Goal: Obtain resource: Download file/media

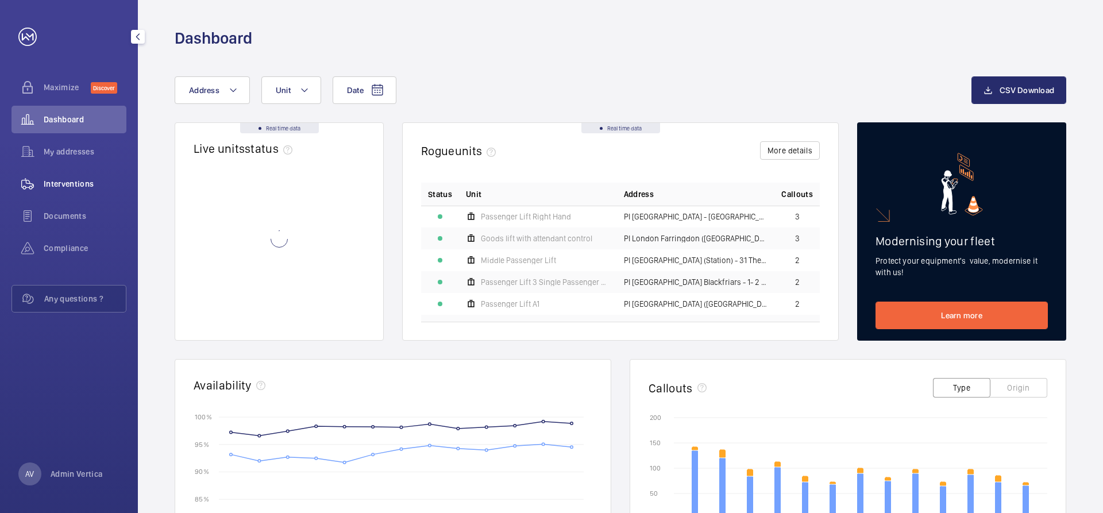
click at [75, 182] on span "Interventions" at bounding box center [85, 183] width 83 height 11
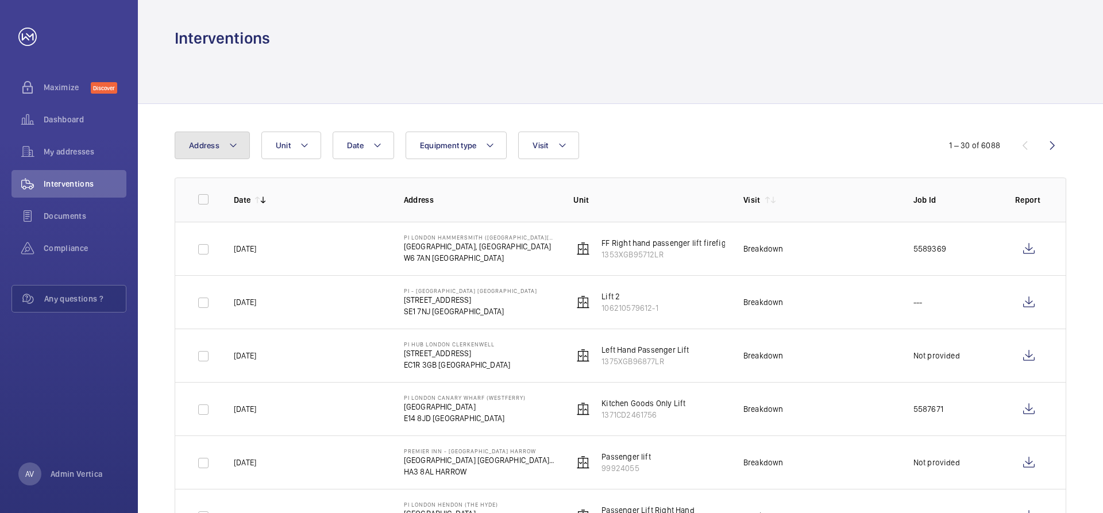
click at [229, 153] on button "Address" at bounding box center [212, 146] width 75 height 28
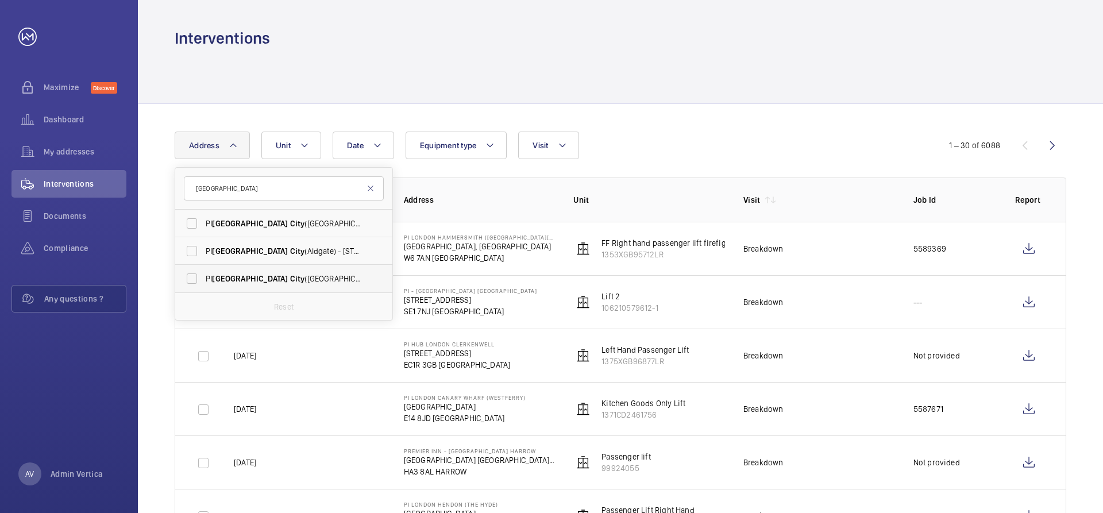
type input "[GEOGRAPHIC_DATA]"
click at [222, 275] on span "[GEOGRAPHIC_DATA]" at bounding box center [250, 278] width 76 height 9
click at [203, 275] on input "PI [GEOGRAPHIC_DATA] ([GEOGRAPHIC_DATA]) - [STREET_ADDRESS]" at bounding box center [191, 278] width 23 height 23
checkbox input "true"
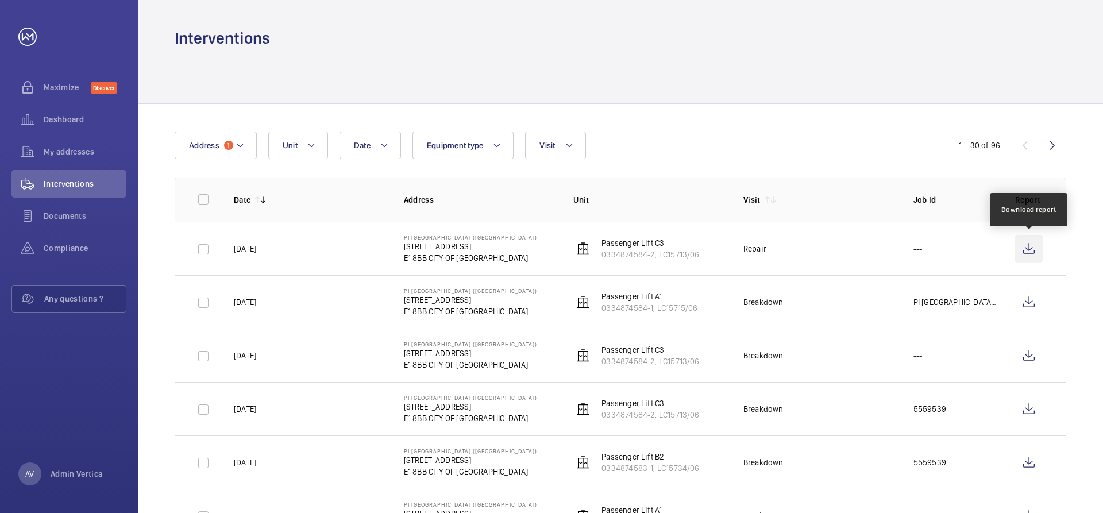
click at [1029, 247] on wm-front-icon-button at bounding box center [1030, 249] width 28 height 28
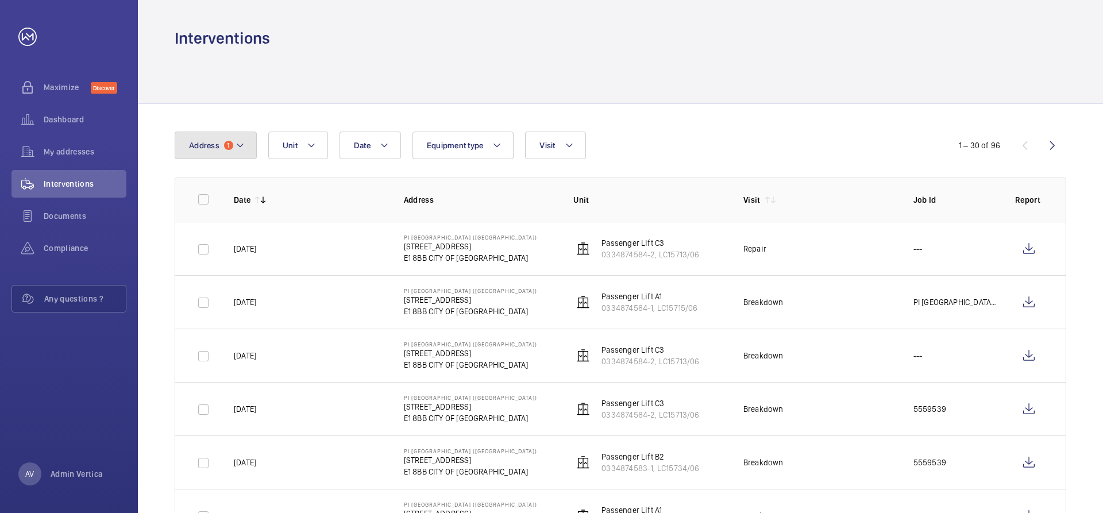
click at [228, 148] on span "1" at bounding box center [228, 145] width 9 height 9
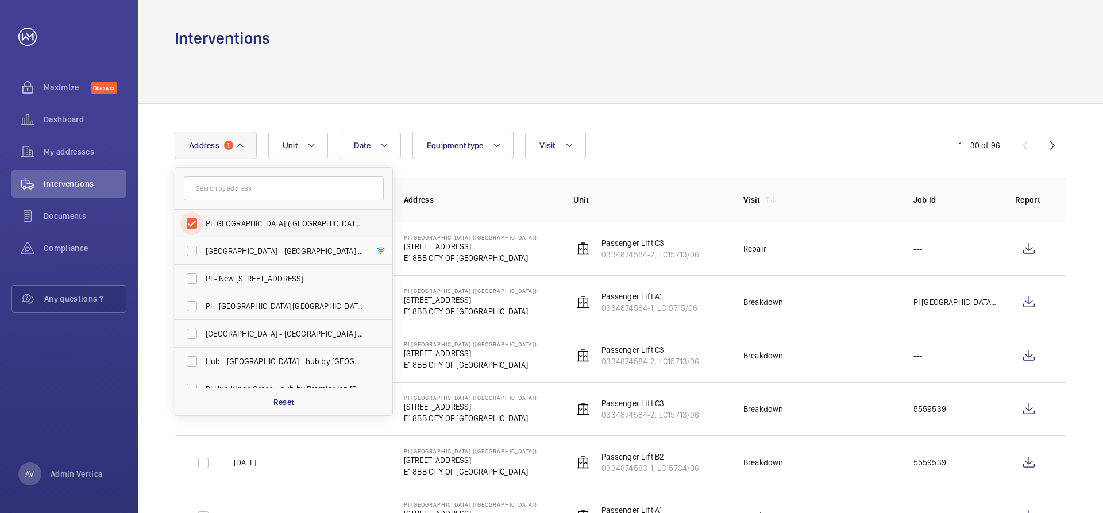
click at [194, 222] on input "PI [GEOGRAPHIC_DATA] ([GEOGRAPHIC_DATA]) - [STREET_ADDRESS]" at bounding box center [191, 223] width 23 height 23
checkbox input "false"
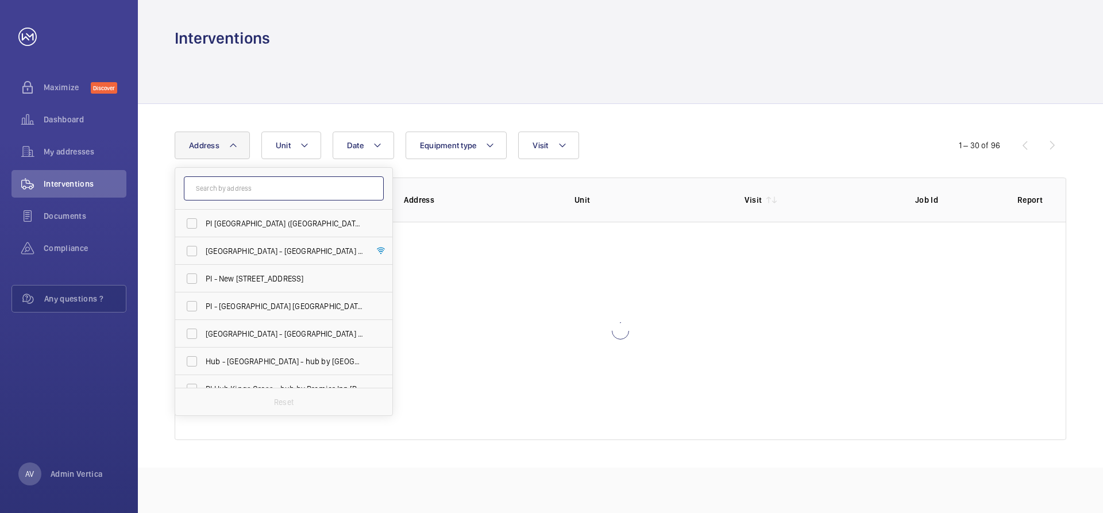
click at [203, 189] on input "text" at bounding box center [284, 188] width 200 height 24
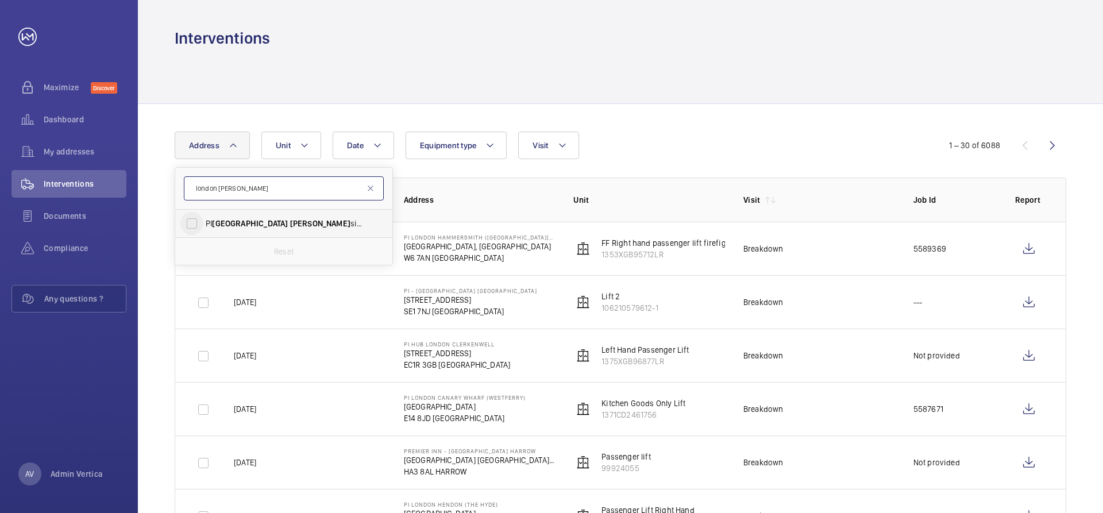
type input "london [PERSON_NAME]"
click at [201, 221] on input "PI London [PERSON_NAME] ([GEOGRAPHIC_DATA]) - [STREET_ADDRESS][PERSON_NAME][PER…" at bounding box center [191, 223] width 23 height 23
checkbox input "true"
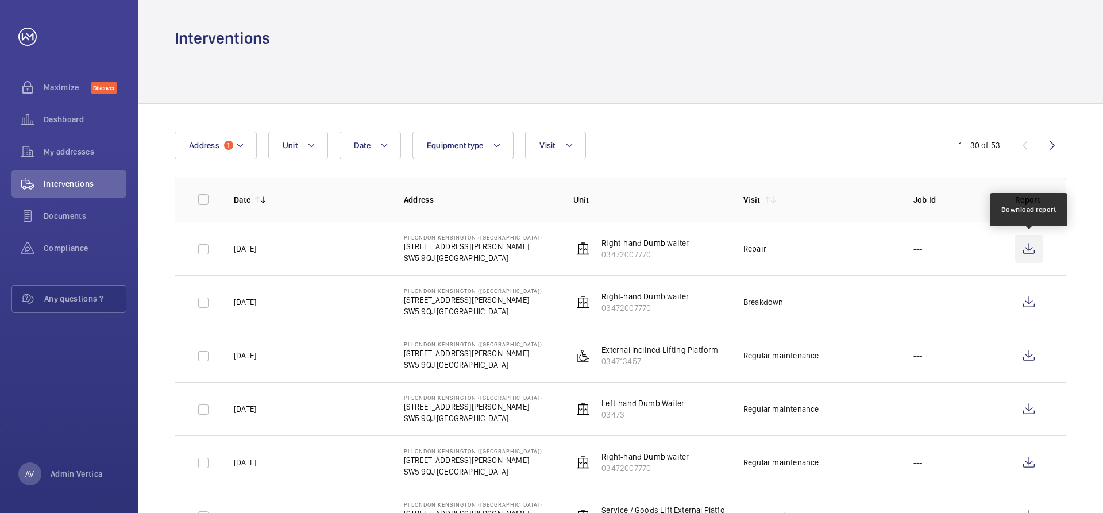
click at [1025, 246] on wm-front-icon-button at bounding box center [1030, 249] width 28 height 28
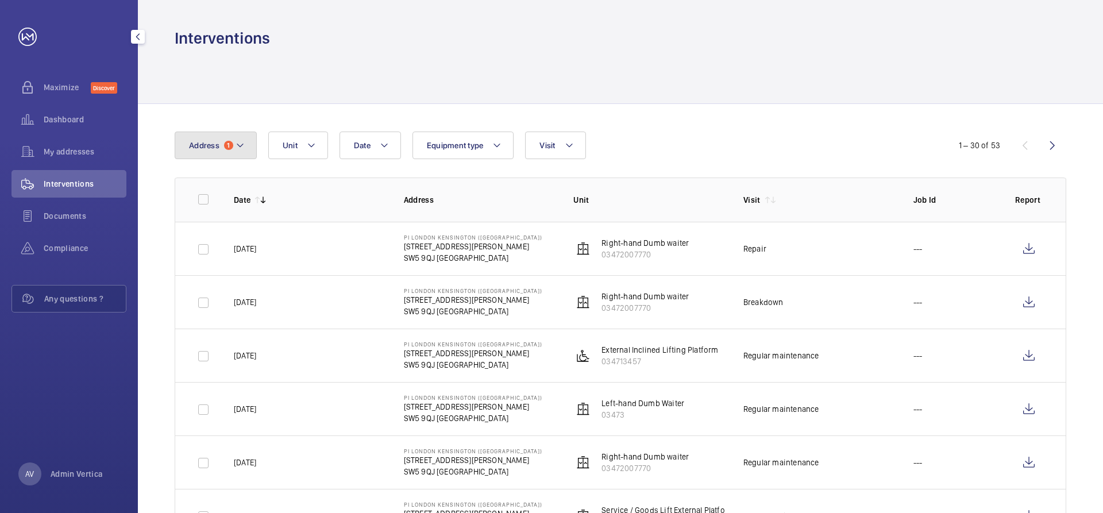
click at [228, 145] on span "1" at bounding box center [228, 145] width 9 height 9
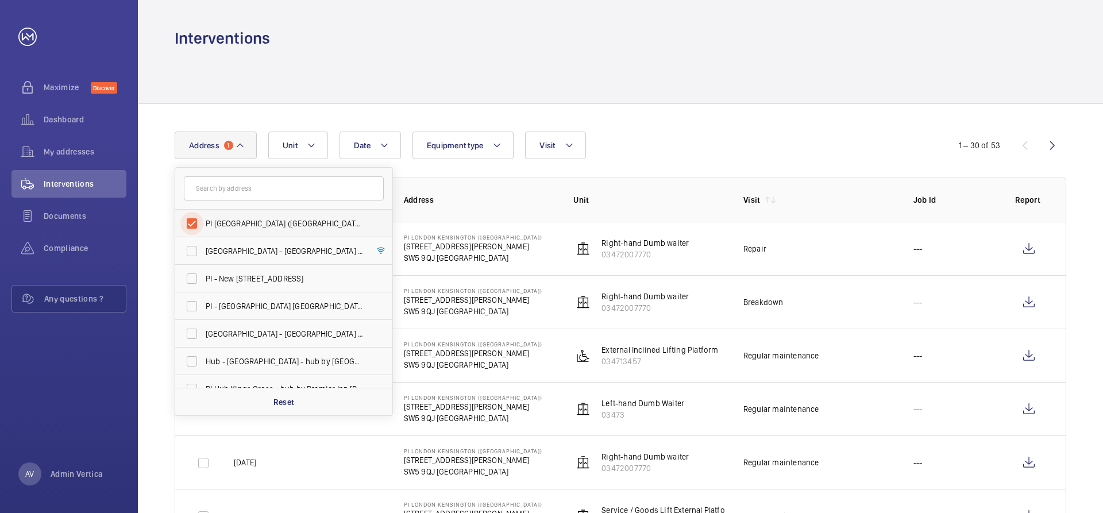
drag, startPoint x: 197, startPoint y: 224, endPoint x: 203, endPoint y: 220, distance: 7.8
click at [195, 224] on input "PI [GEOGRAPHIC_DATA] ([GEOGRAPHIC_DATA]) - [STREET_ADDRESS][PERSON_NAME]" at bounding box center [191, 223] width 23 height 23
checkbox input "false"
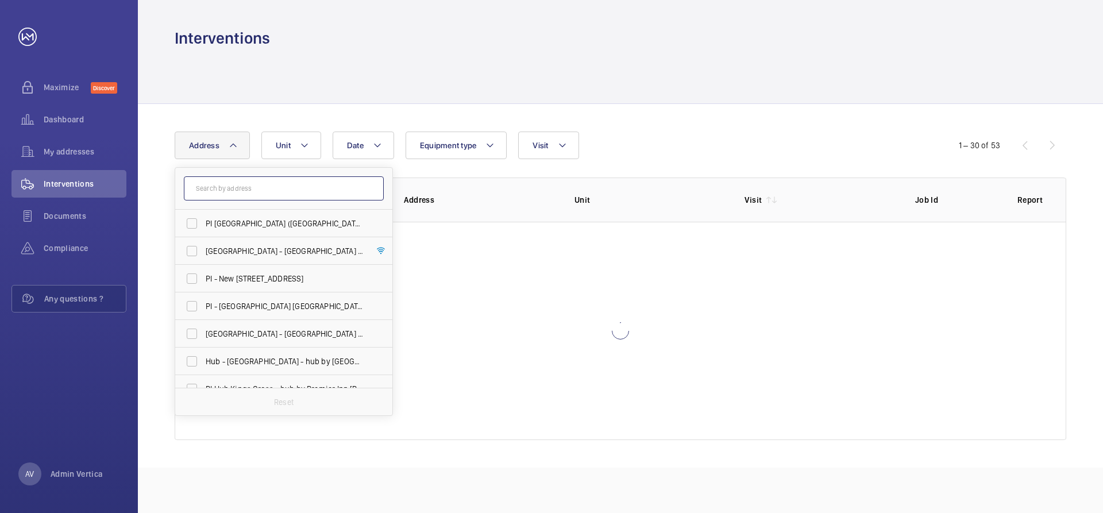
click at [227, 196] on input "text" at bounding box center [284, 188] width 200 height 24
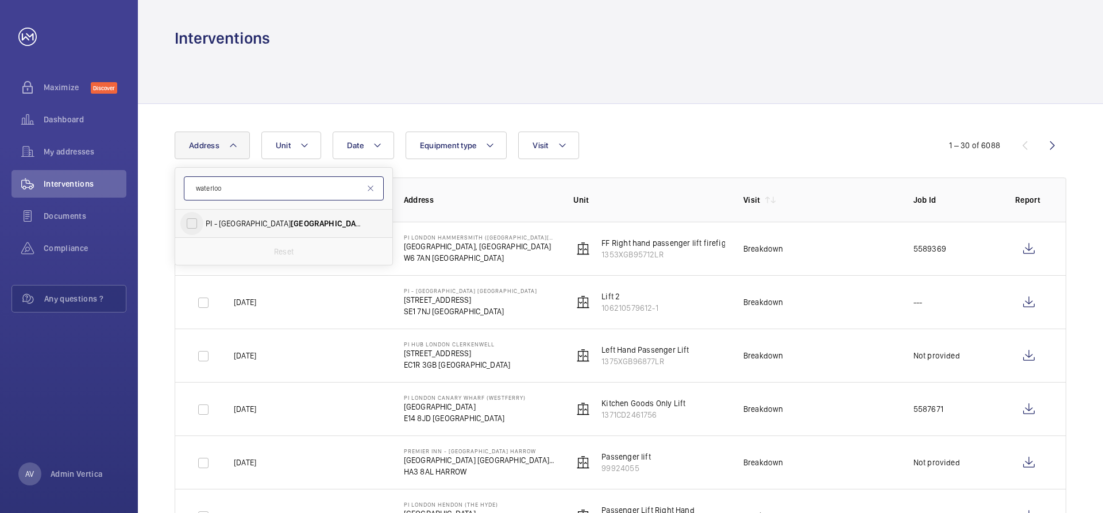
type input "waterloo"
click at [190, 220] on input "PI - [GEOGRAPHIC_DATA] [GEOGRAPHIC_DATA] - [STREET_ADDRESS]" at bounding box center [191, 223] width 23 height 23
checkbox input "true"
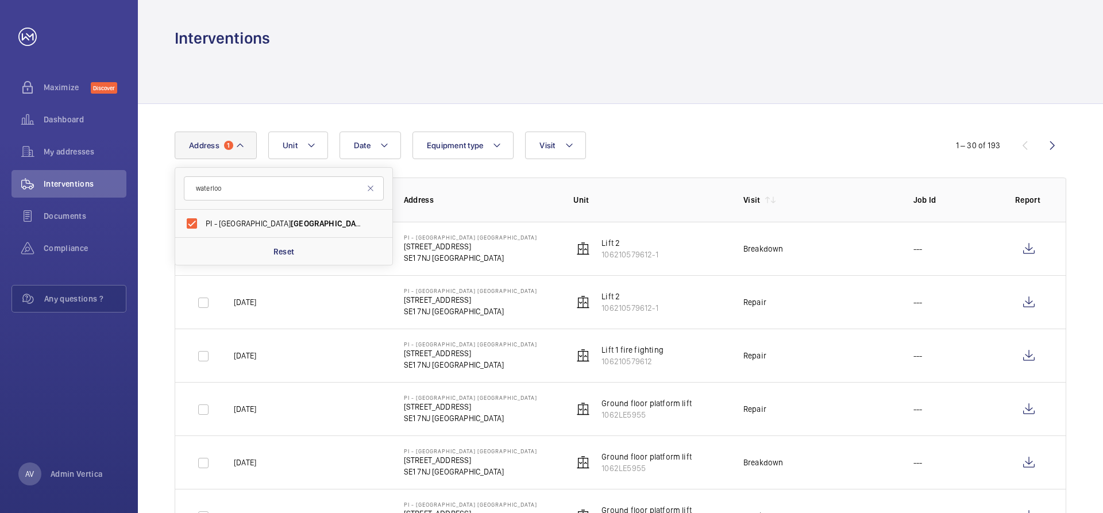
click at [755, 134] on div "Date Address [STREET_ADDRESS] Reset Unit Equipment type Visit" at bounding box center [552, 146] width 754 height 28
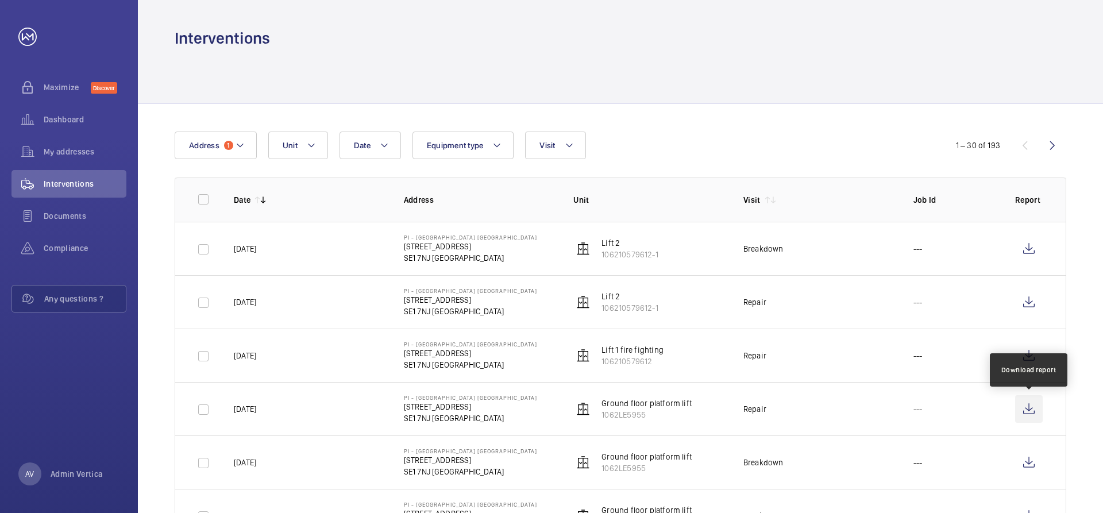
click at [1026, 408] on wm-front-icon-button at bounding box center [1030, 409] width 28 height 28
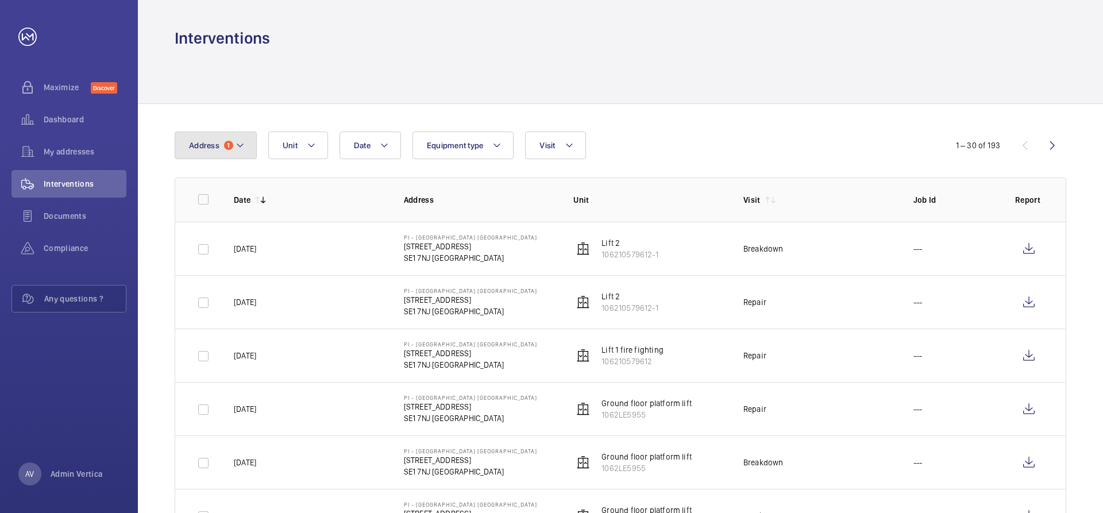
drag, startPoint x: 236, startPoint y: 147, endPoint x: 234, endPoint y: 157, distance: 10.4
click at [236, 147] on mat-icon at bounding box center [240, 146] width 9 height 14
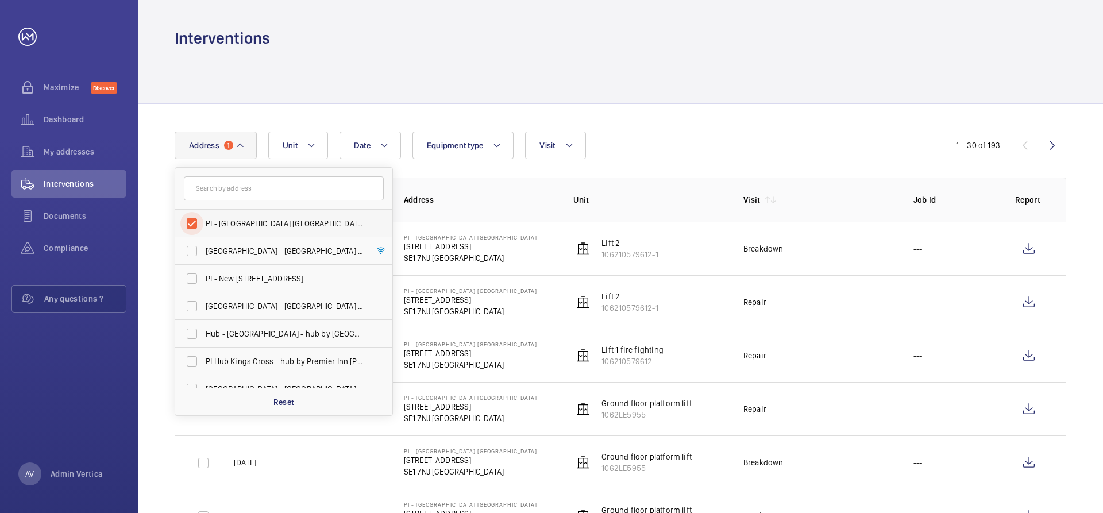
click at [194, 220] on input "PI - [GEOGRAPHIC_DATA] [GEOGRAPHIC_DATA] - [STREET_ADDRESS]" at bounding box center [191, 223] width 23 height 23
checkbox input "false"
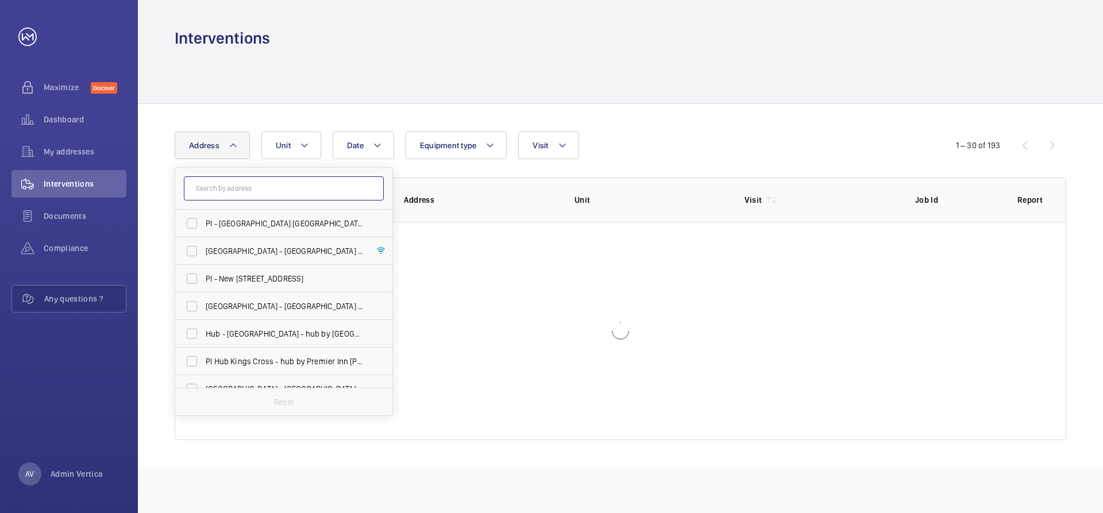
click at [244, 193] on input "text" at bounding box center [284, 188] width 200 height 24
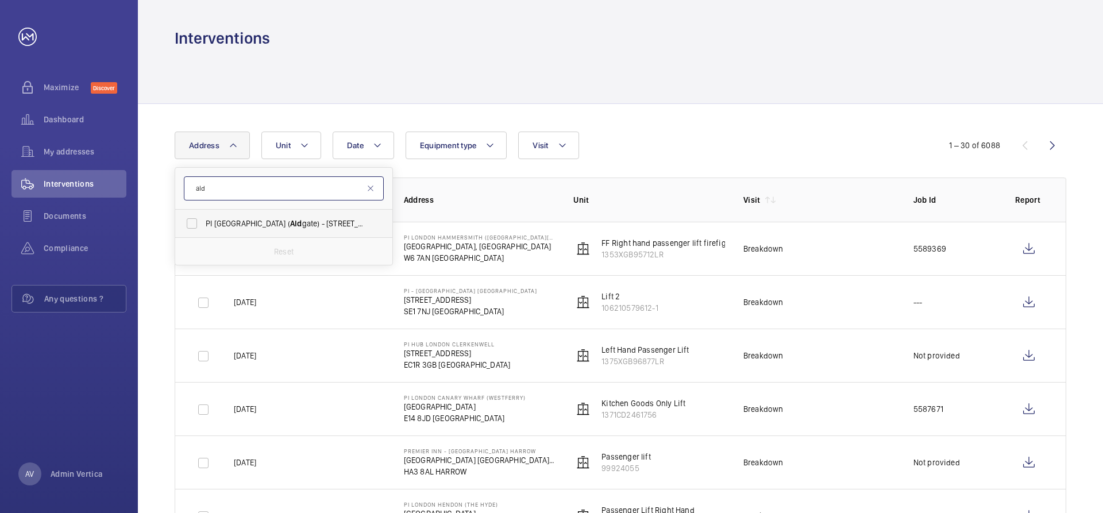
type input "ald"
click at [245, 222] on span "PI [GEOGRAPHIC_DATA] ( [GEOGRAPHIC_DATA]) - [STREET_ADDRESS]" at bounding box center [285, 223] width 158 height 11
click at [203, 222] on input "PI [GEOGRAPHIC_DATA] ( [GEOGRAPHIC_DATA]) - [STREET_ADDRESS]" at bounding box center [191, 223] width 23 height 23
checkbox input "true"
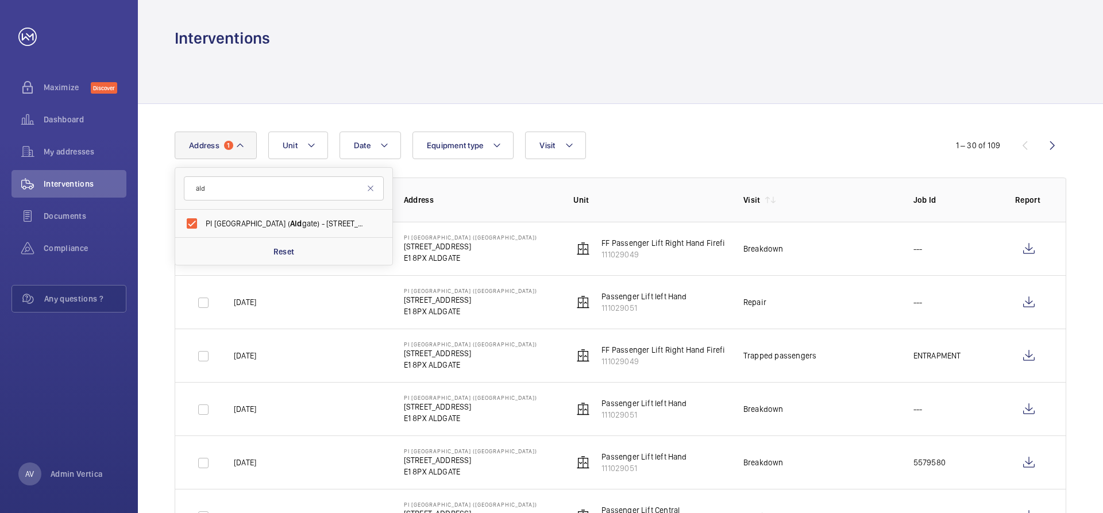
click at [691, 71] on div at bounding box center [621, 76] width 892 height 55
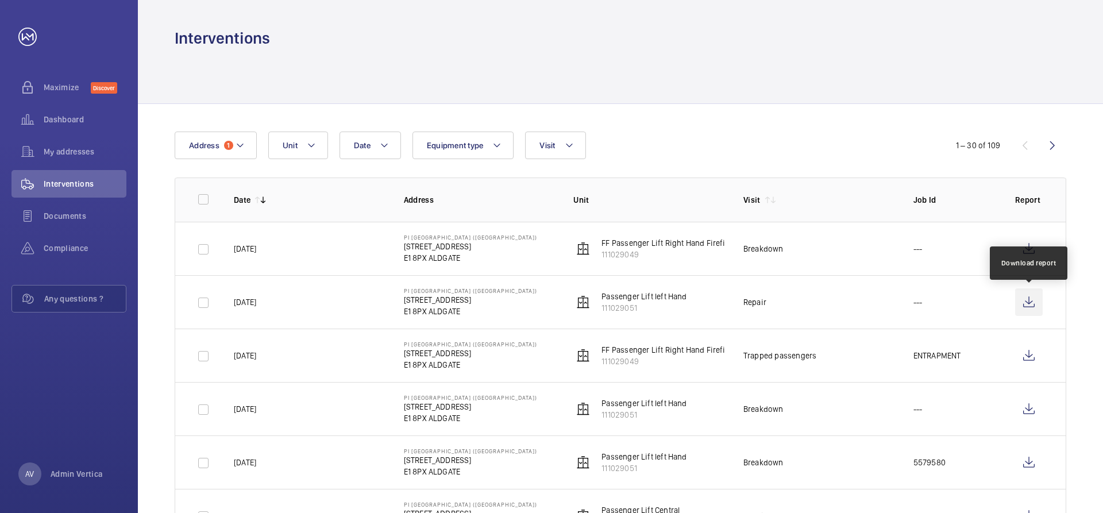
click at [1026, 302] on wm-front-icon-button at bounding box center [1030, 303] width 28 height 28
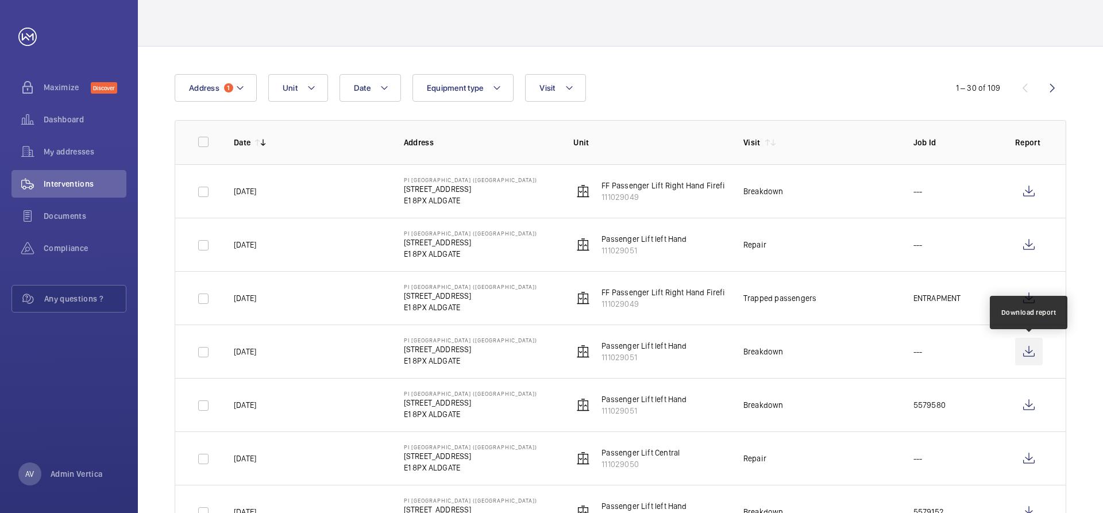
click at [1026, 352] on wm-front-icon-button at bounding box center [1030, 352] width 28 height 28
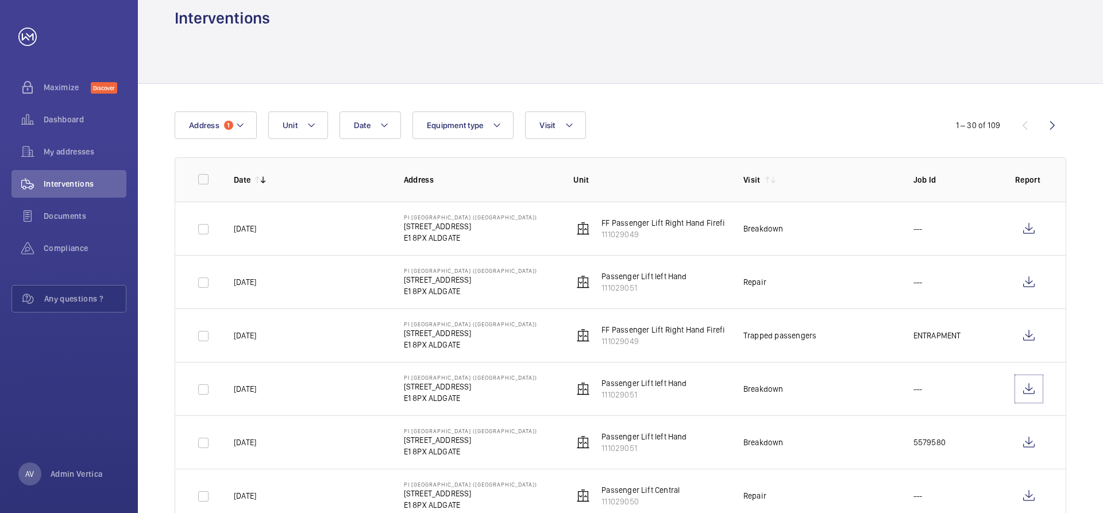
scroll to position [0, 0]
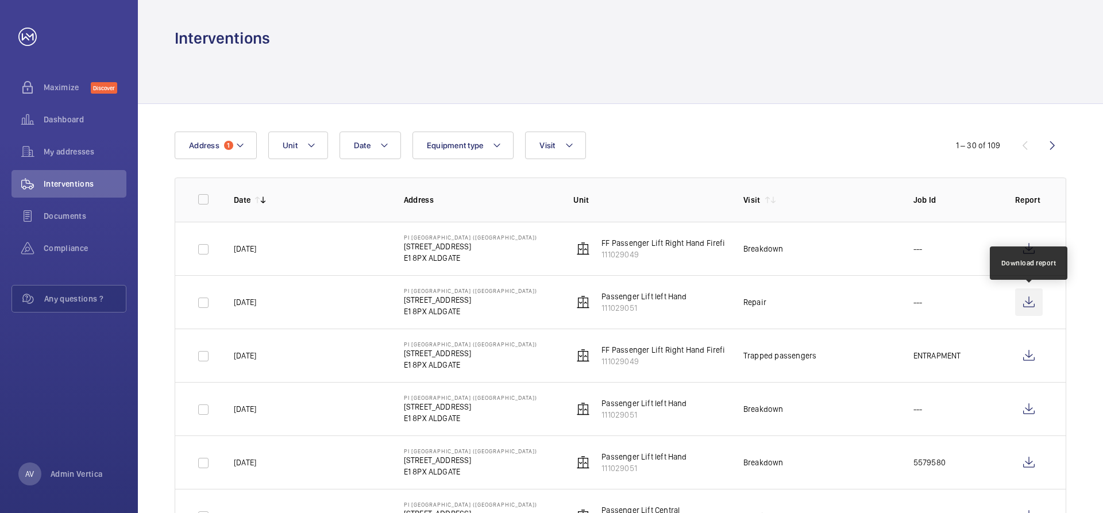
click at [1027, 302] on wm-front-icon-button at bounding box center [1030, 303] width 28 height 28
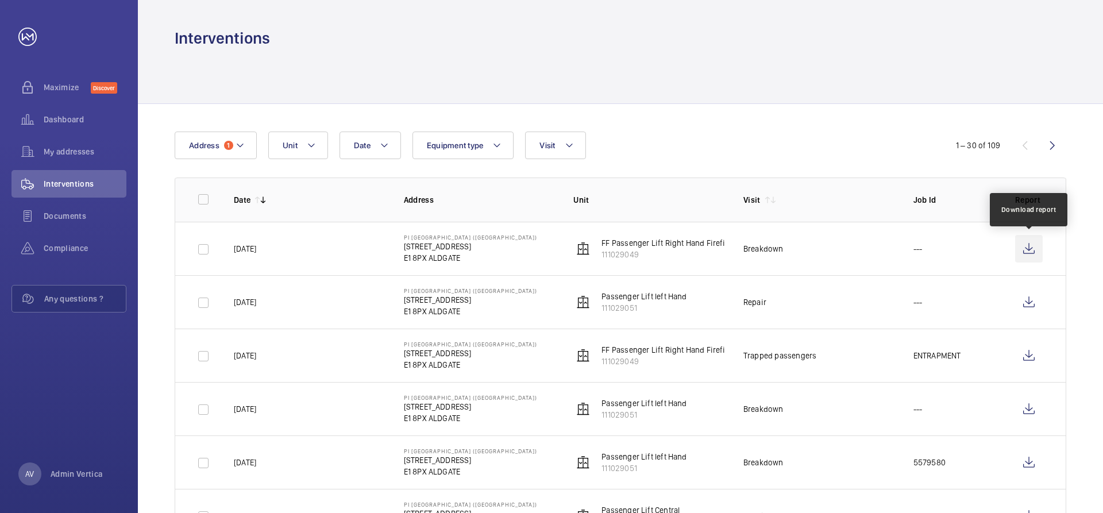
click at [1026, 247] on wm-front-icon-button at bounding box center [1030, 249] width 28 height 28
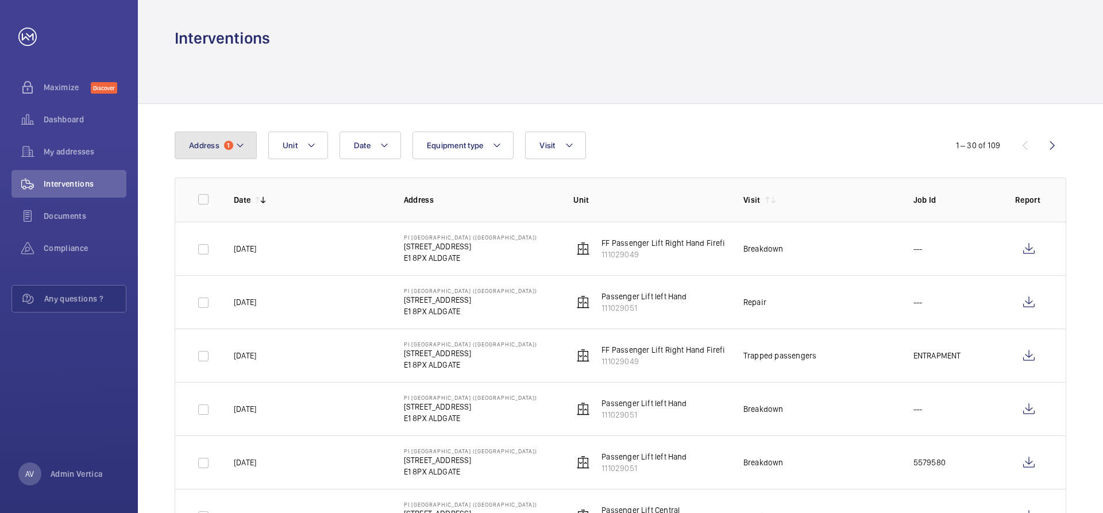
click at [204, 146] on span "Address" at bounding box center [204, 145] width 30 height 9
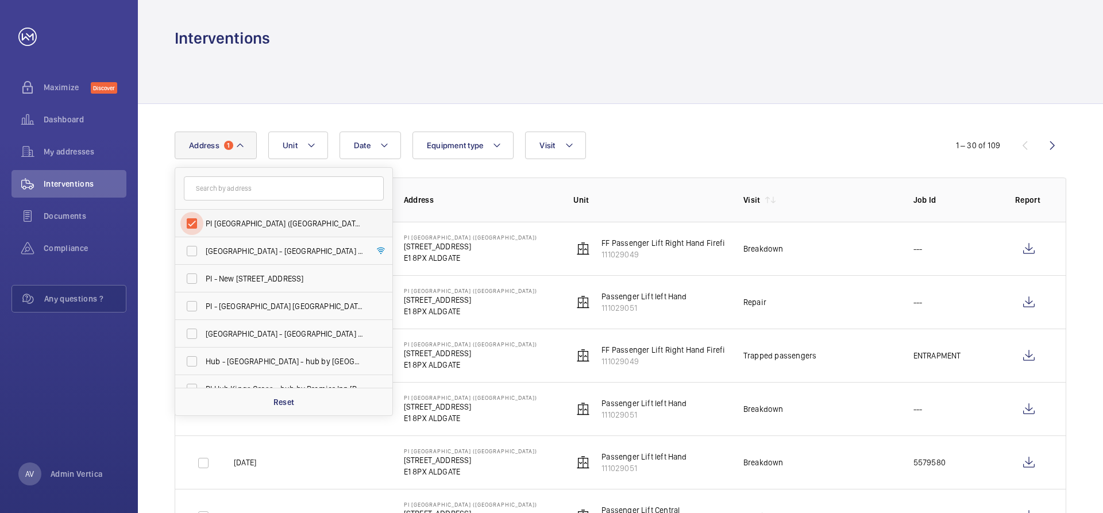
click at [196, 223] on input "PI [GEOGRAPHIC_DATA] ([GEOGRAPHIC_DATA]) - [STREET_ADDRESS]" at bounding box center [191, 223] width 23 height 23
checkbox input "false"
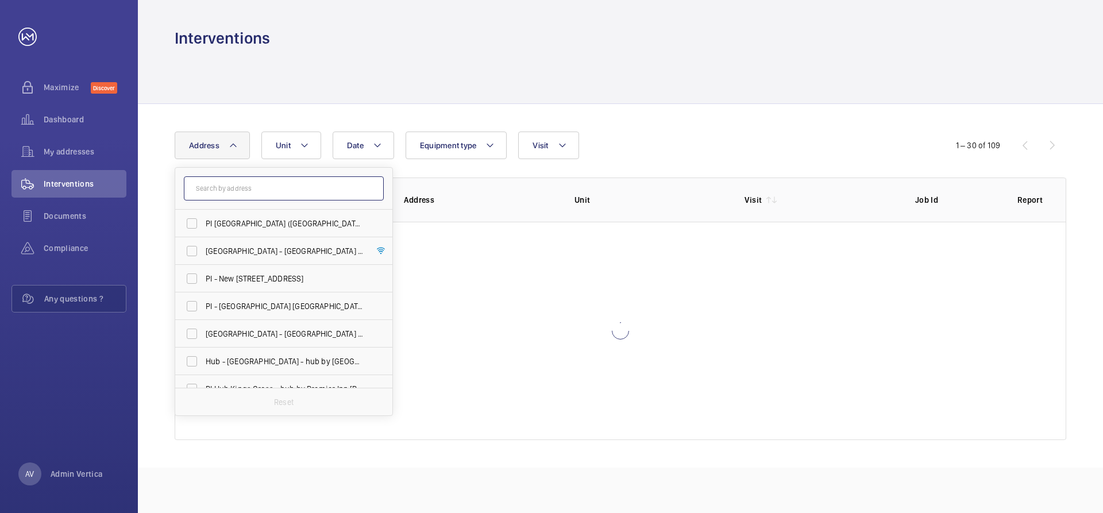
click at [226, 190] on input "text" at bounding box center [284, 188] width 200 height 24
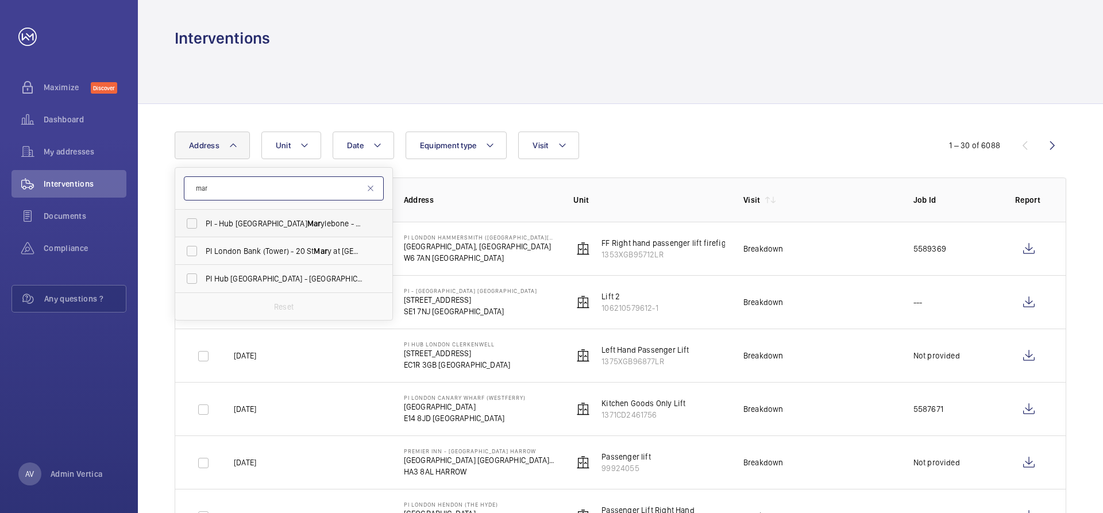
type input "mar"
click at [230, 225] on span "PI - Hub London Mar ylebone - Proximity [GEOGRAPHIC_DATA], [GEOGRAPHIC_DATA]" at bounding box center [285, 223] width 158 height 11
click at [203, 225] on input "PI - Hub London Mar ylebone - Proximity [GEOGRAPHIC_DATA], [GEOGRAPHIC_DATA]" at bounding box center [191, 223] width 23 height 23
checkbox input "true"
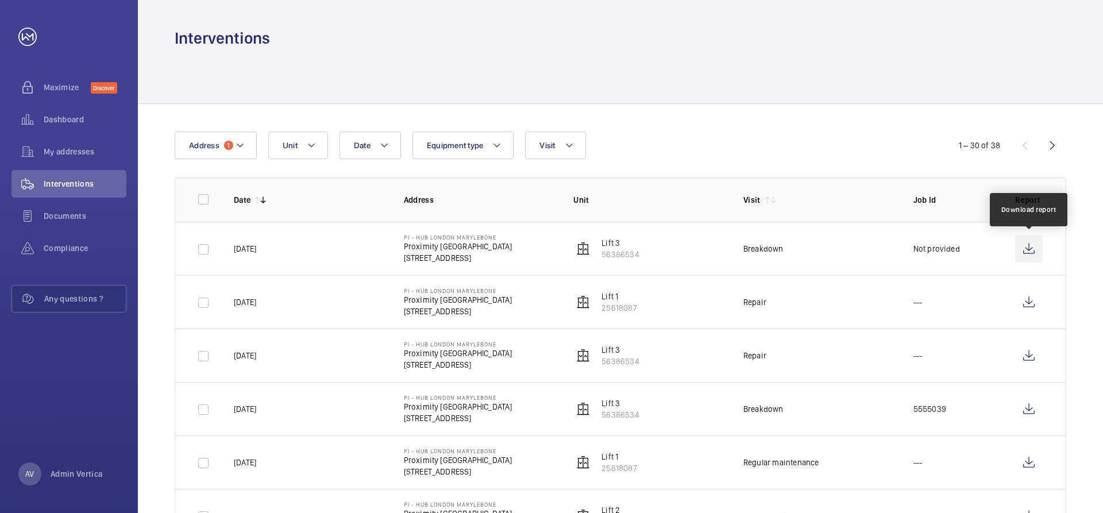
click at [1030, 245] on wm-front-icon-button at bounding box center [1030, 249] width 28 height 28
